Goal: Check status: Check status

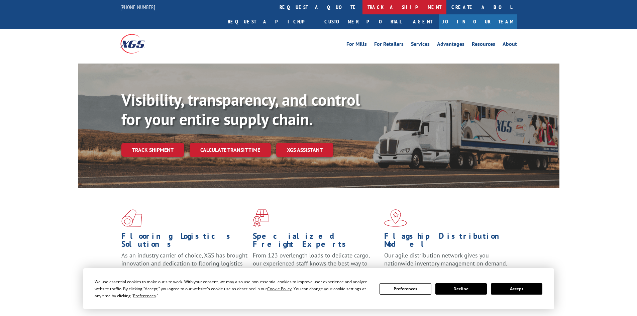
click at [363, 3] on link "track a shipment" at bounding box center [405, 7] width 84 height 14
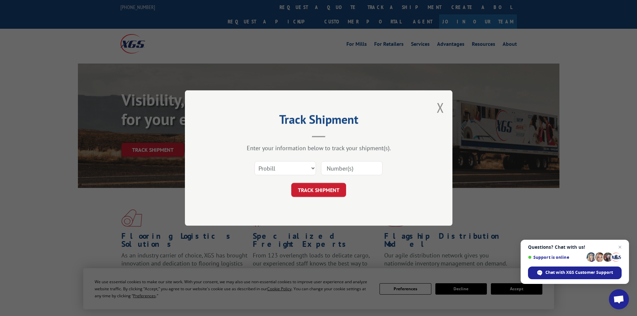
paste input "3027990"
type input "3027990"
click at [621, 246] on span "Open chat" at bounding box center [620, 247] width 8 height 8
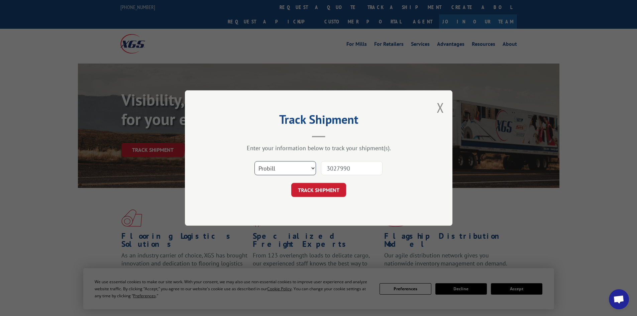
click at [313, 167] on select "Select category... Probill BOL PO" at bounding box center [286, 168] width 62 height 14
select select "bol"
click at [255, 161] on select "Select category... Probill BOL PO" at bounding box center [286, 168] width 62 height 14
click at [317, 189] on button "TRACK SHIPMENT" at bounding box center [318, 190] width 55 height 14
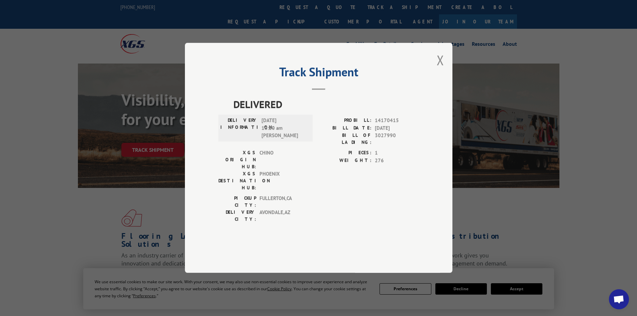
drag, startPoint x: 262, startPoint y: 138, endPoint x: 290, endPoint y: 137, distance: 28.5
click at [290, 137] on span "[DATE] 10:20 am [PERSON_NAME]" at bounding box center [284, 128] width 45 height 23
click at [439, 69] on button "Close modal" at bounding box center [440, 60] width 7 height 18
